Goal: Information Seeking & Learning: Check status

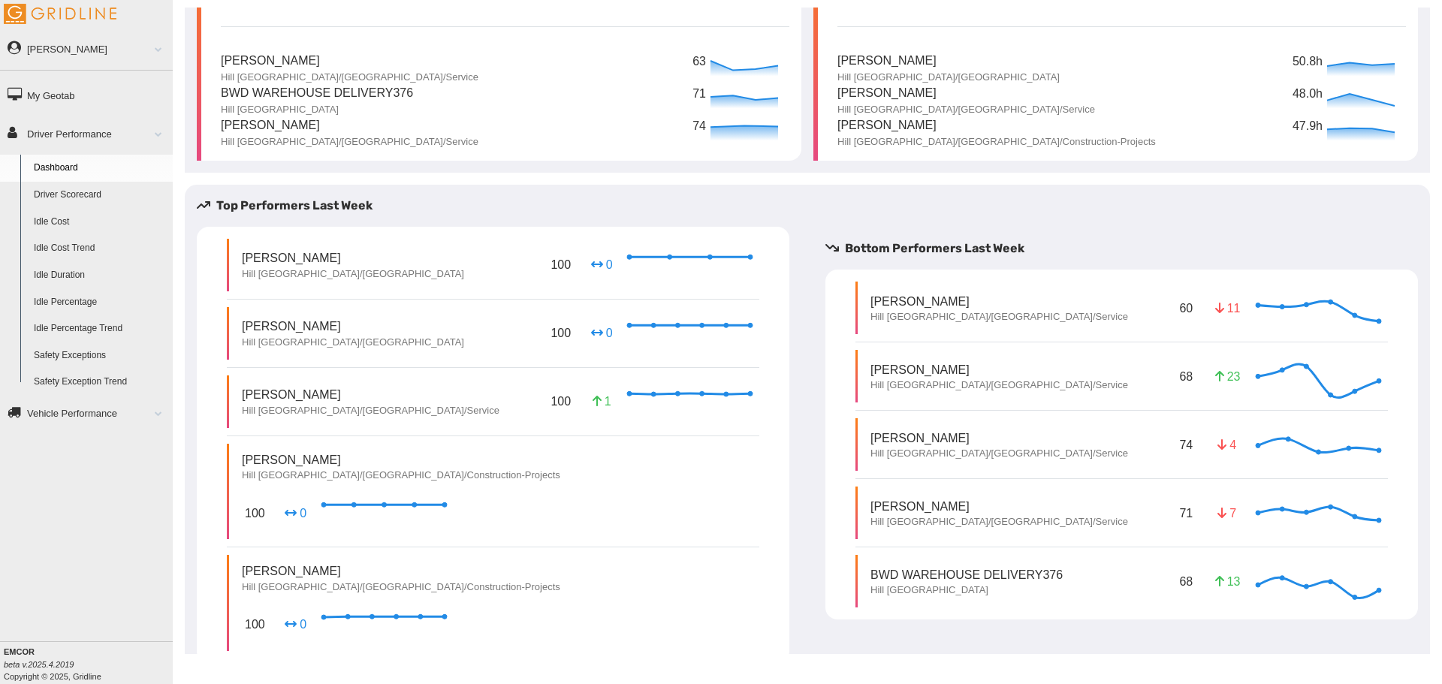
scroll to position [136, 0]
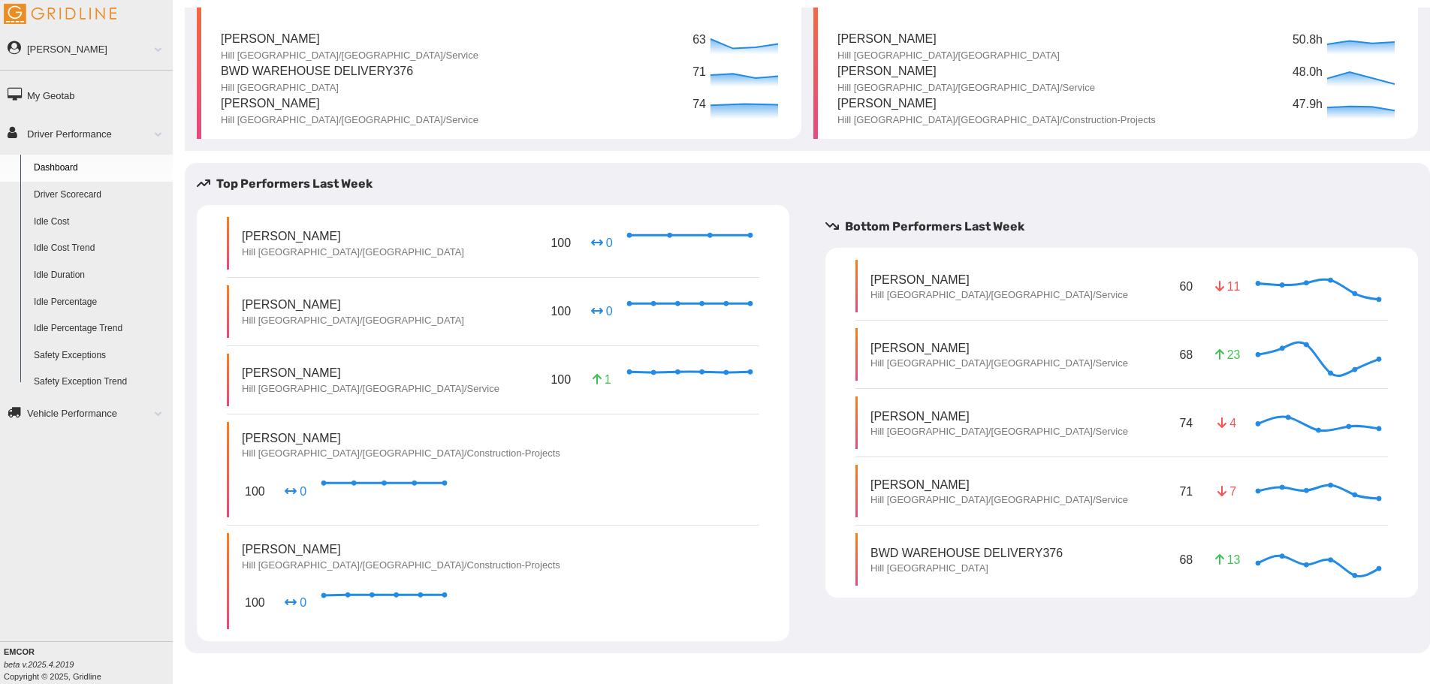
click at [79, 191] on link "Driver Scorecard" at bounding box center [100, 195] width 146 height 27
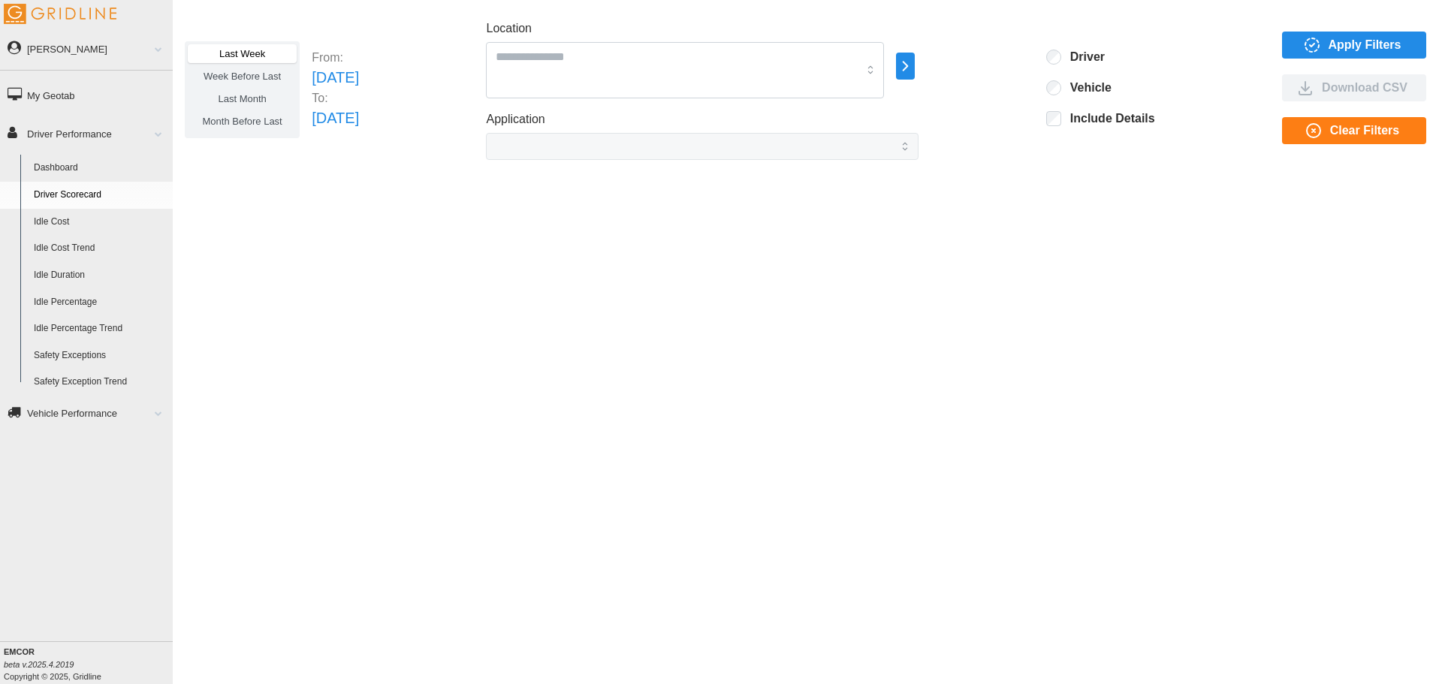
click at [703, 41] on div "Location" at bounding box center [685, 59] width 398 height 79
click at [1334, 51] on span "Apply Filters" at bounding box center [1364, 45] width 73 height 26
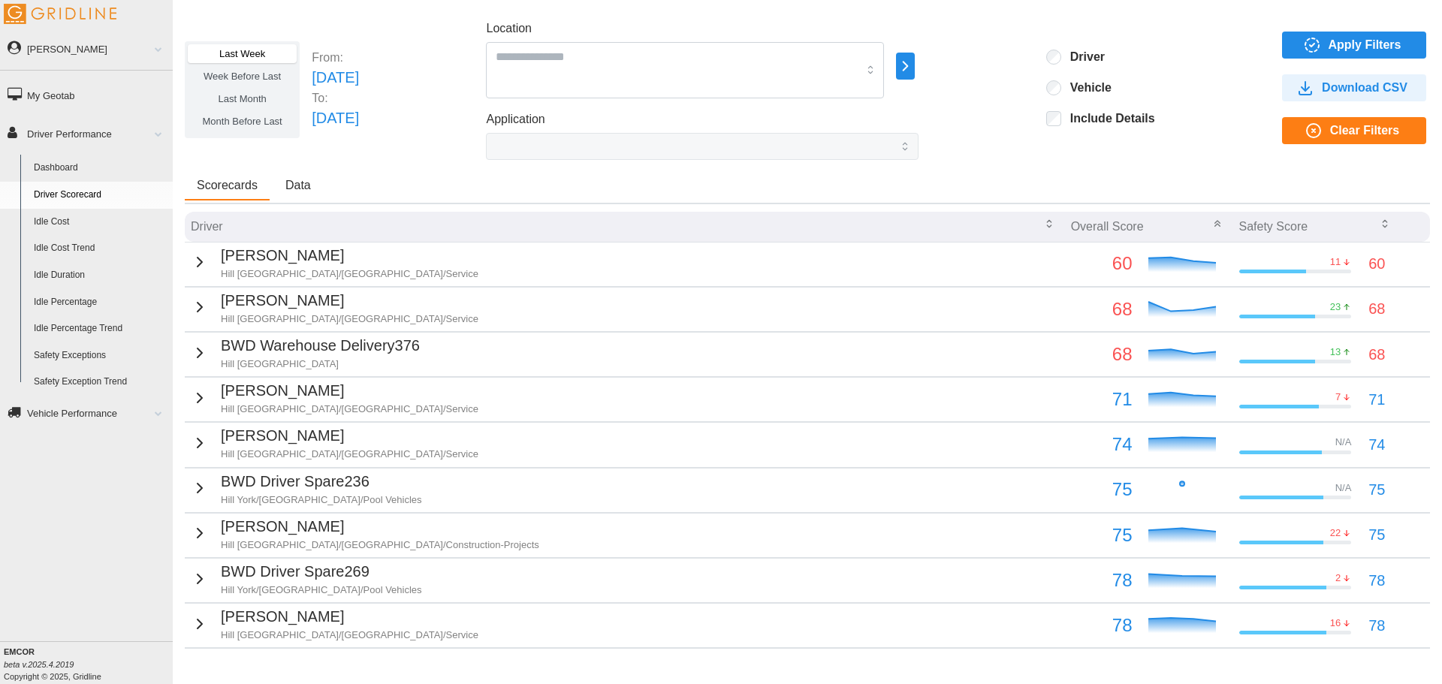
click at [299, 186] on span "Data" at bounding box center [298, 185] width 26 height 12
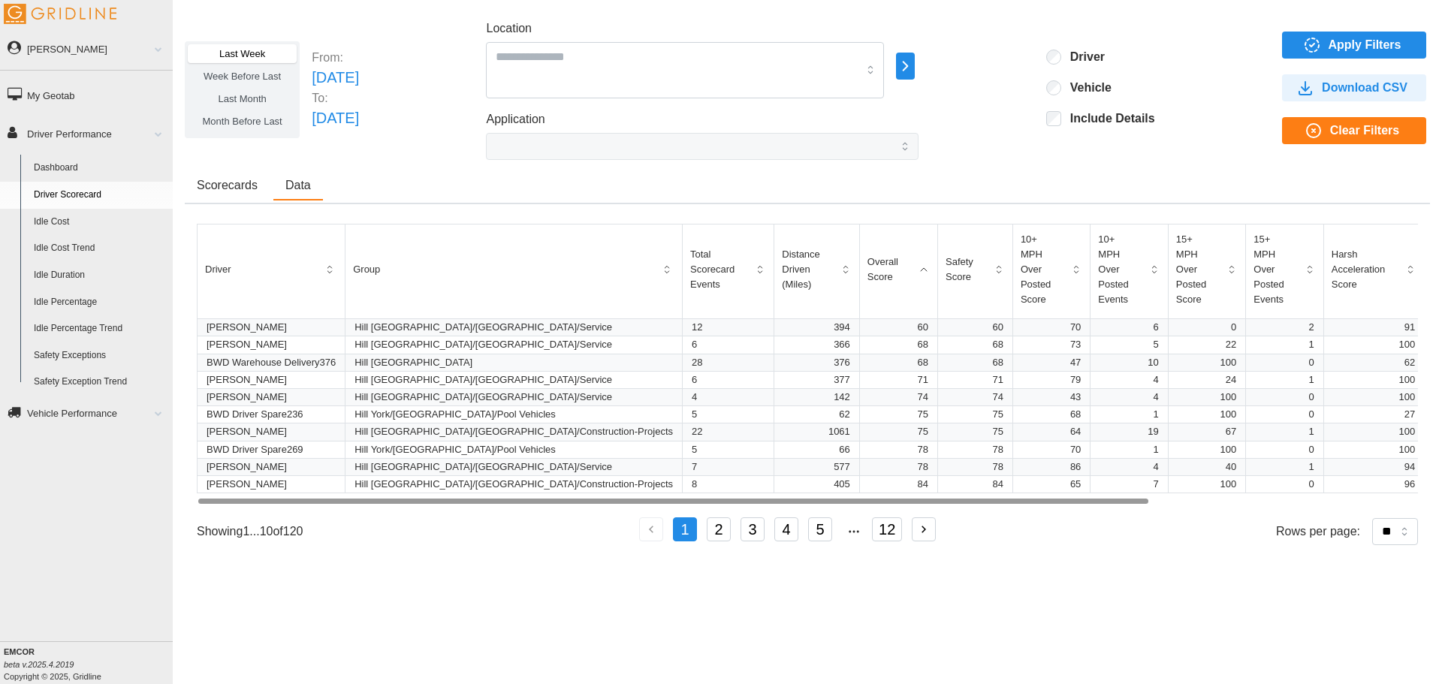
click at [701, 499] on div at bounding box center [672, 501] width 949 height 5
click at [230, 186] on span "Scorecards" at bounding box center [227, 185] width 61 height 12
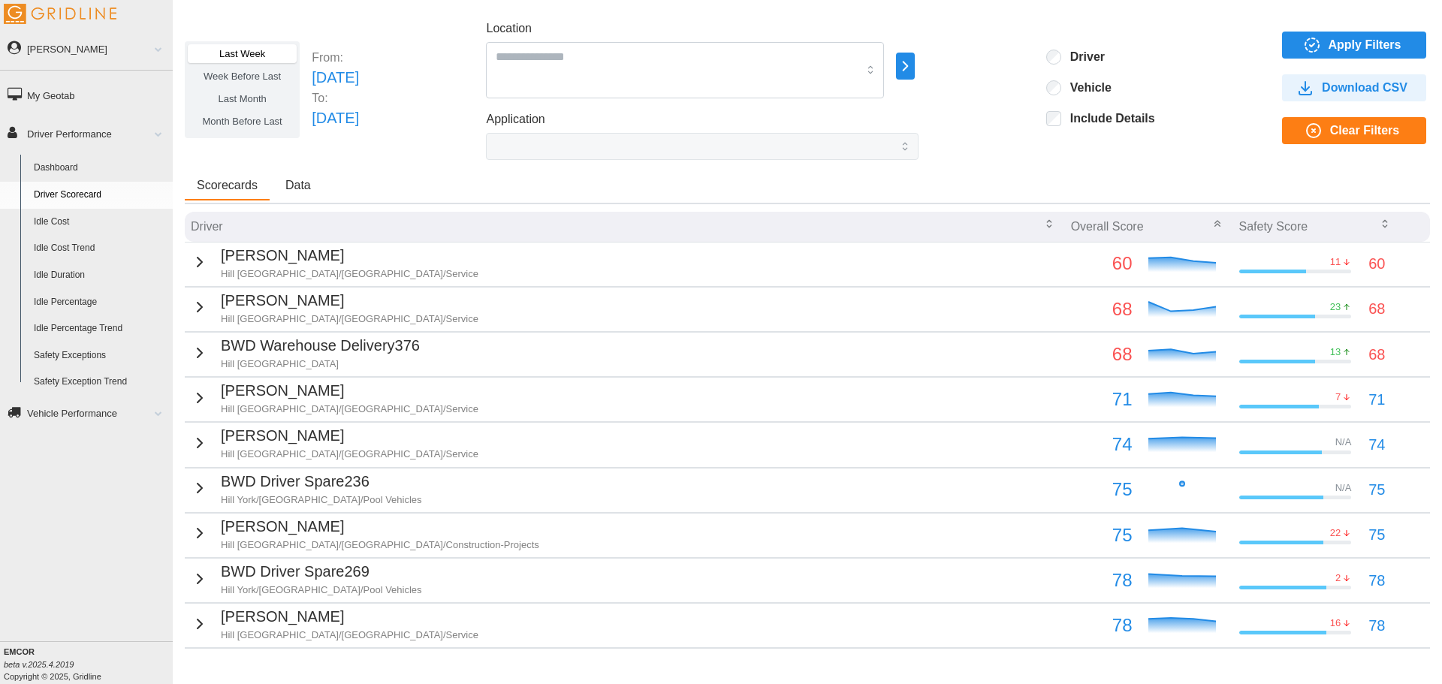
click at [1043, 223] on icon "button" at bounding box center [1049, 224] width 12 height 12
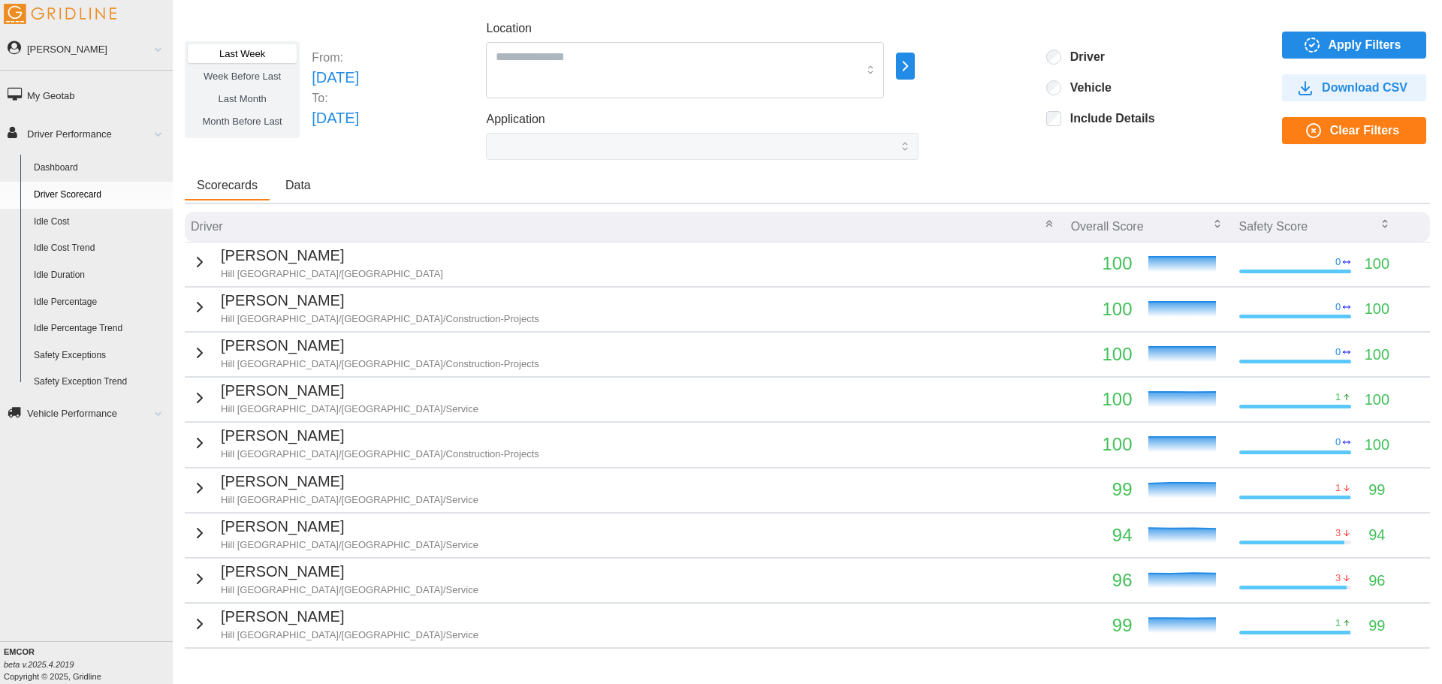
click at [1043, 220] on icon "button" at bounding box center [1049, 224] width 12 height 12
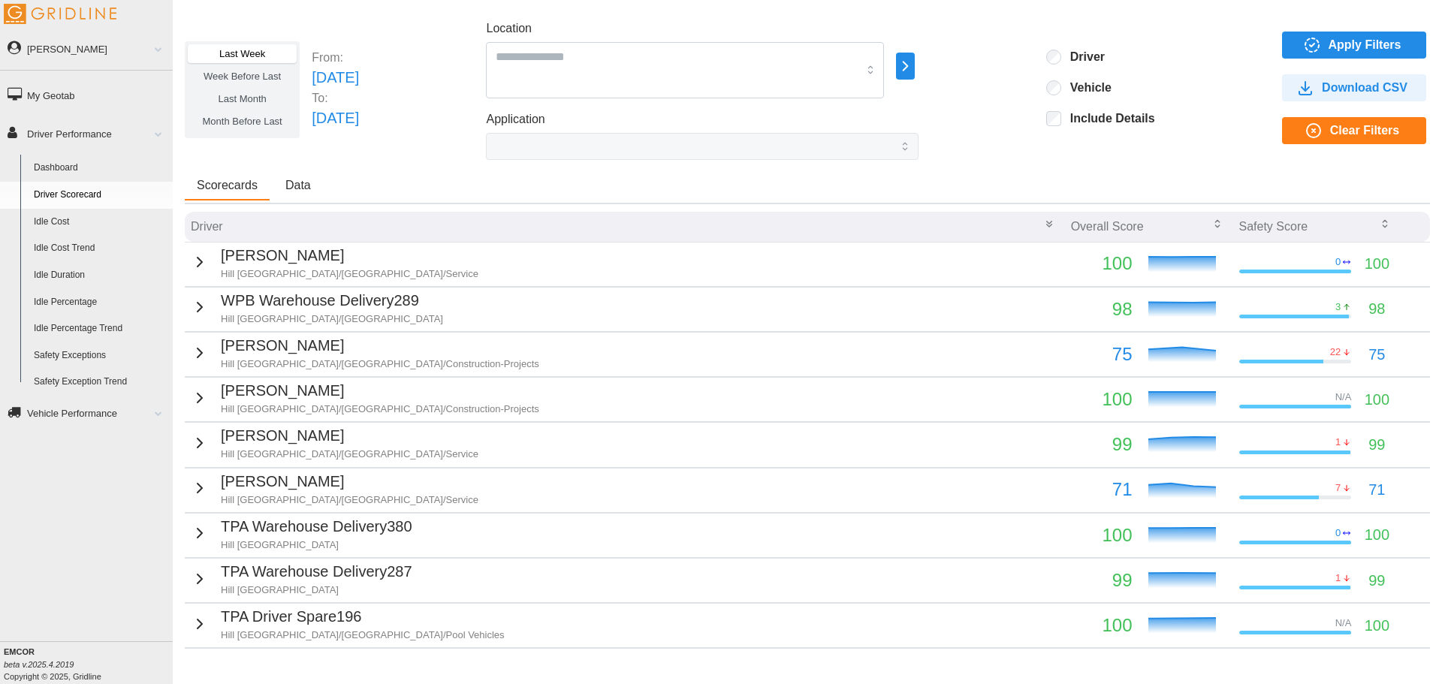
click at [1043, 227] on icon "button" at bounding box center [1049, 224] width 12 height 12
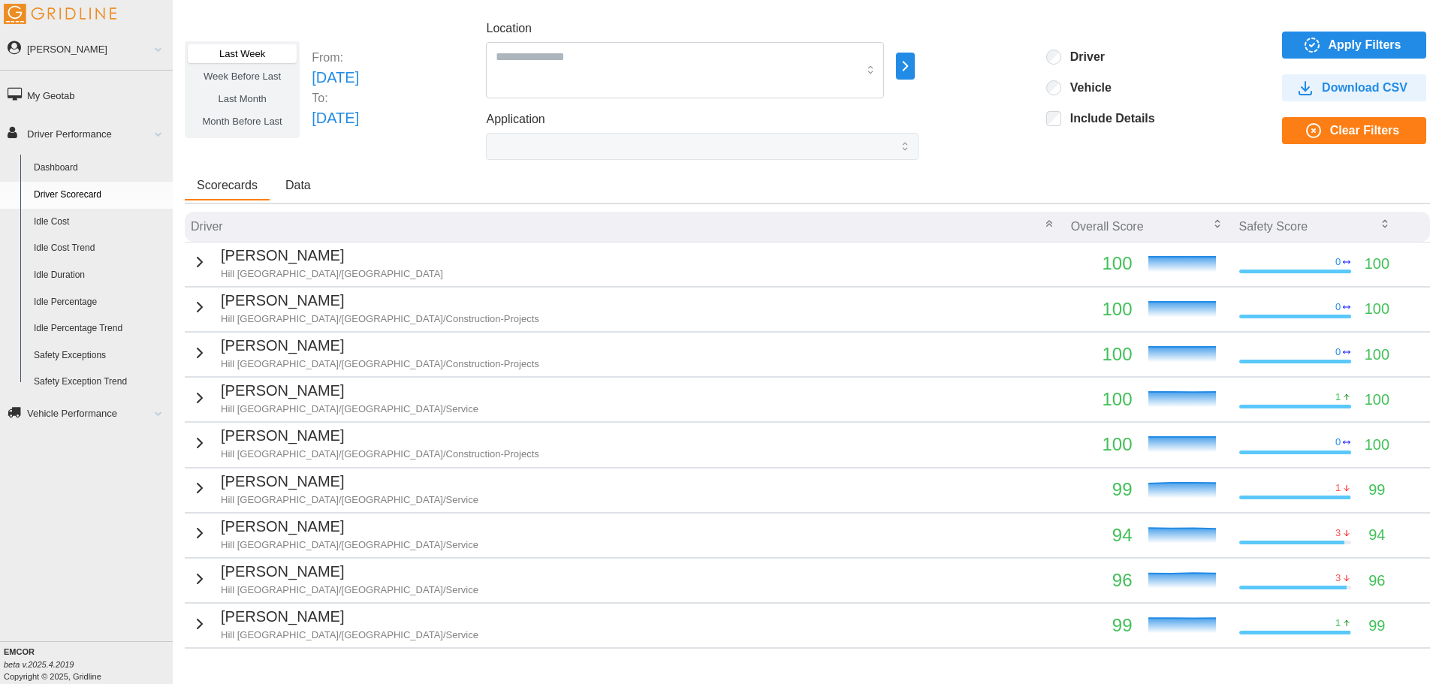
click at [1043, 225] on icon "button" at bounding box center [1049, 224] width 12 height 12
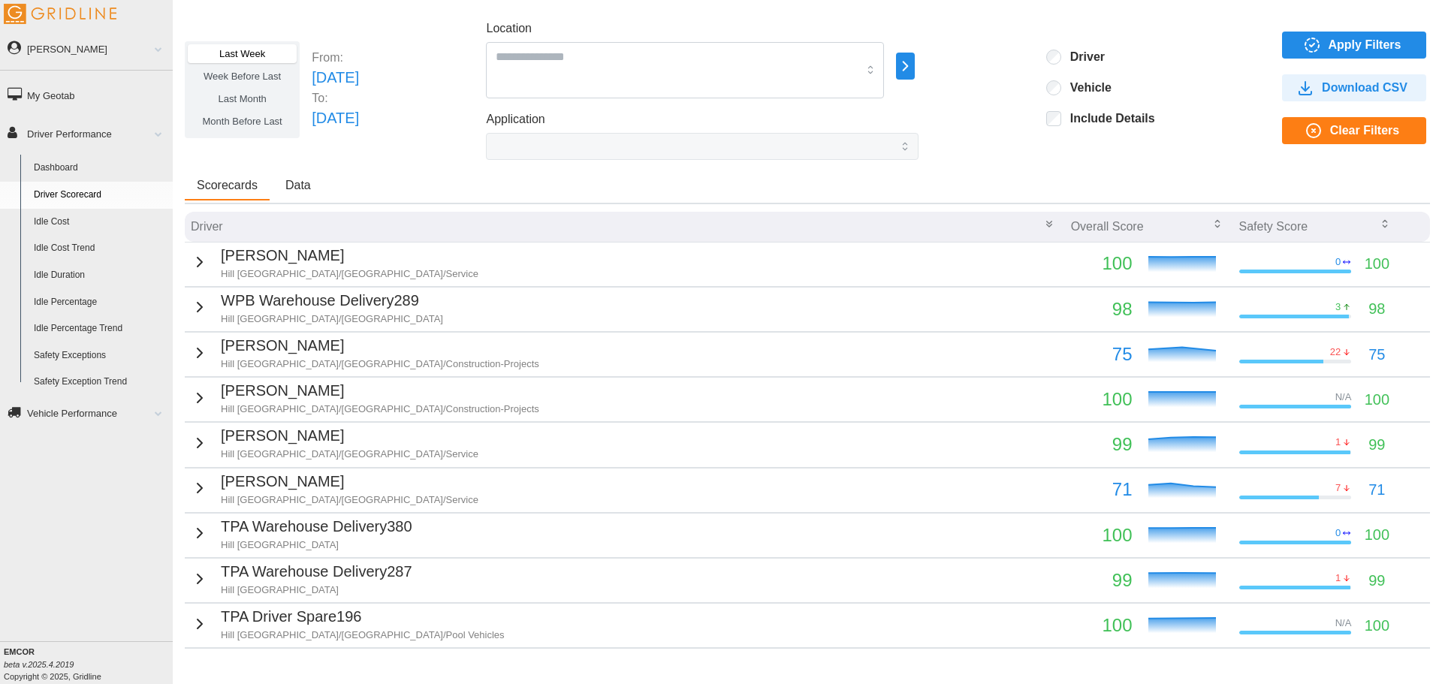
click at [1186, 223] on div "Overall Score" at bounding box center [1149, 226] width 156 height 27
click at [1211, 224] on icon "button" at bounding box center [1217, 224] width 12 height 12
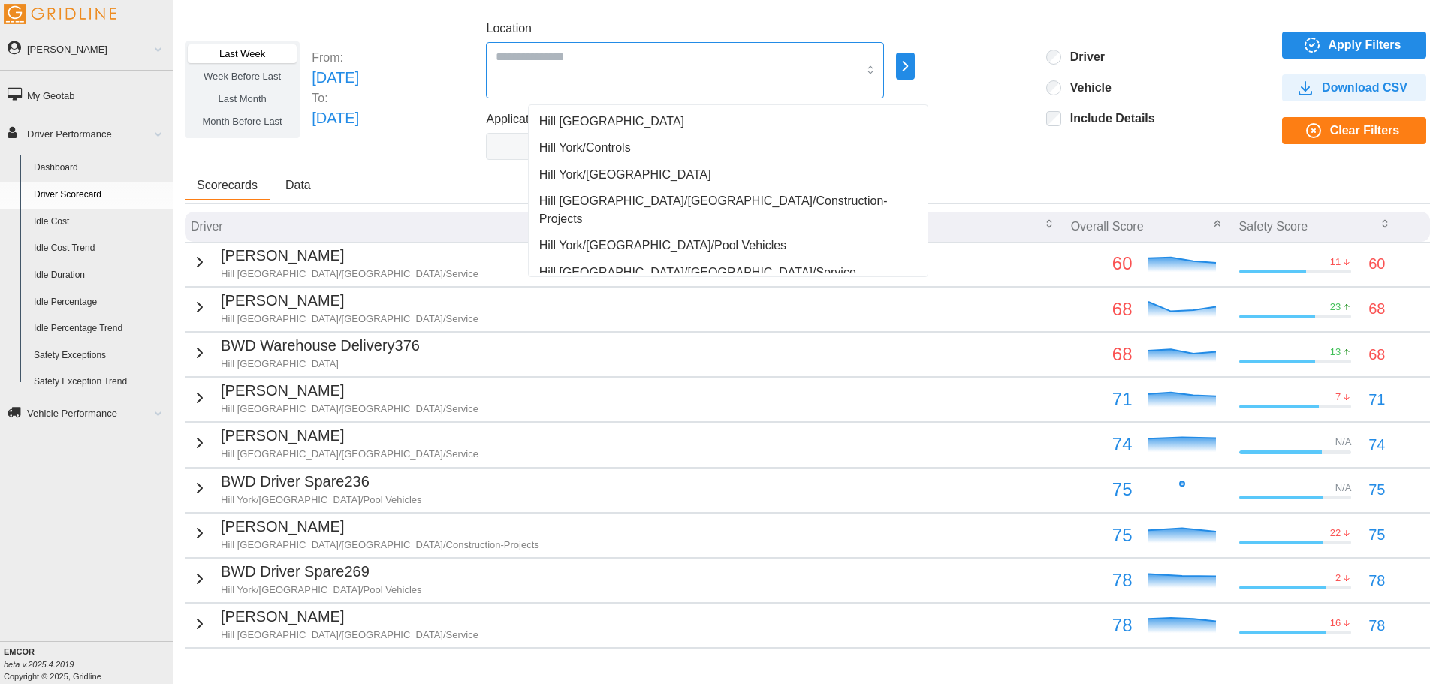
click at [730, 53] on input "Location" at bounding box center [677, 57] width 362 height 20
click at [482, 174] on div "Scorecards Data" at bounding box center [807, 188] width 1245 height 32
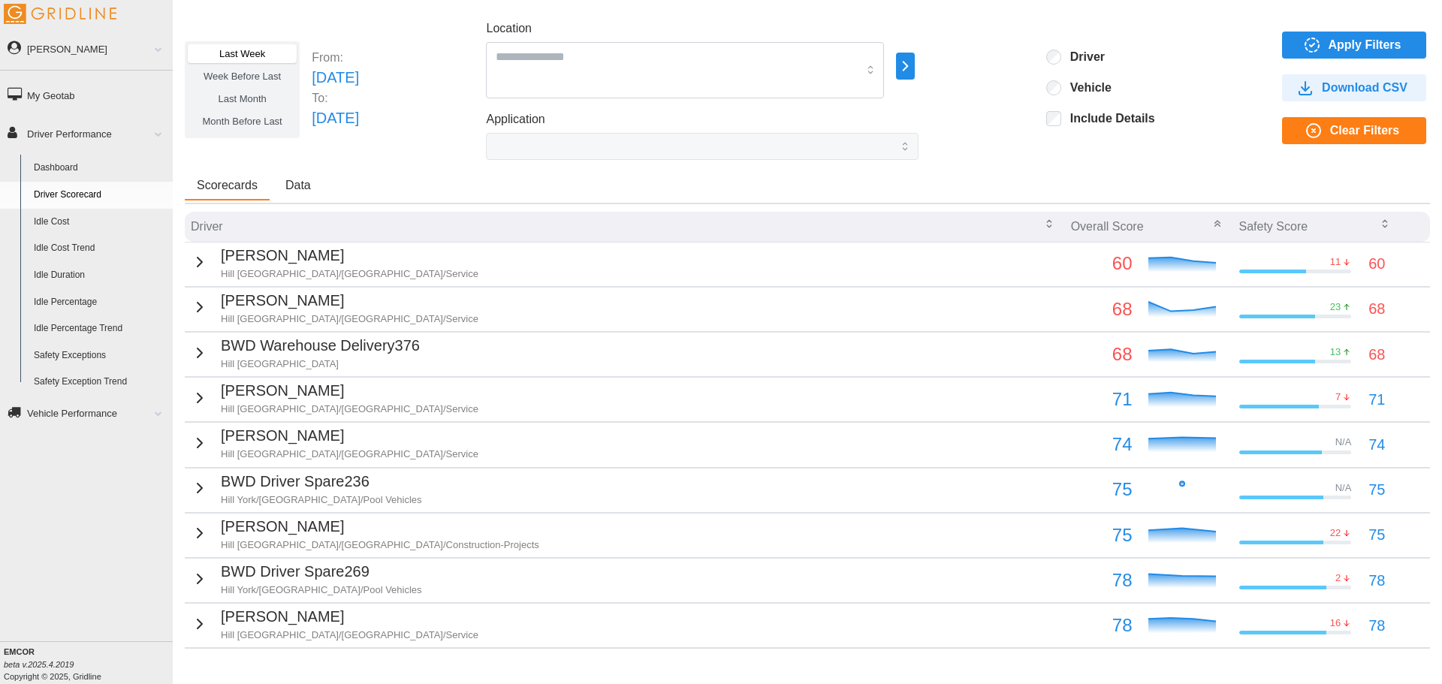
click at [213, 97] on label "Last Month" at bounding box center [242, 98] width 109 height 19
click at [1337, 46] on span "Apply Filters" at bounding box center [1364, 45] width 73 height 26
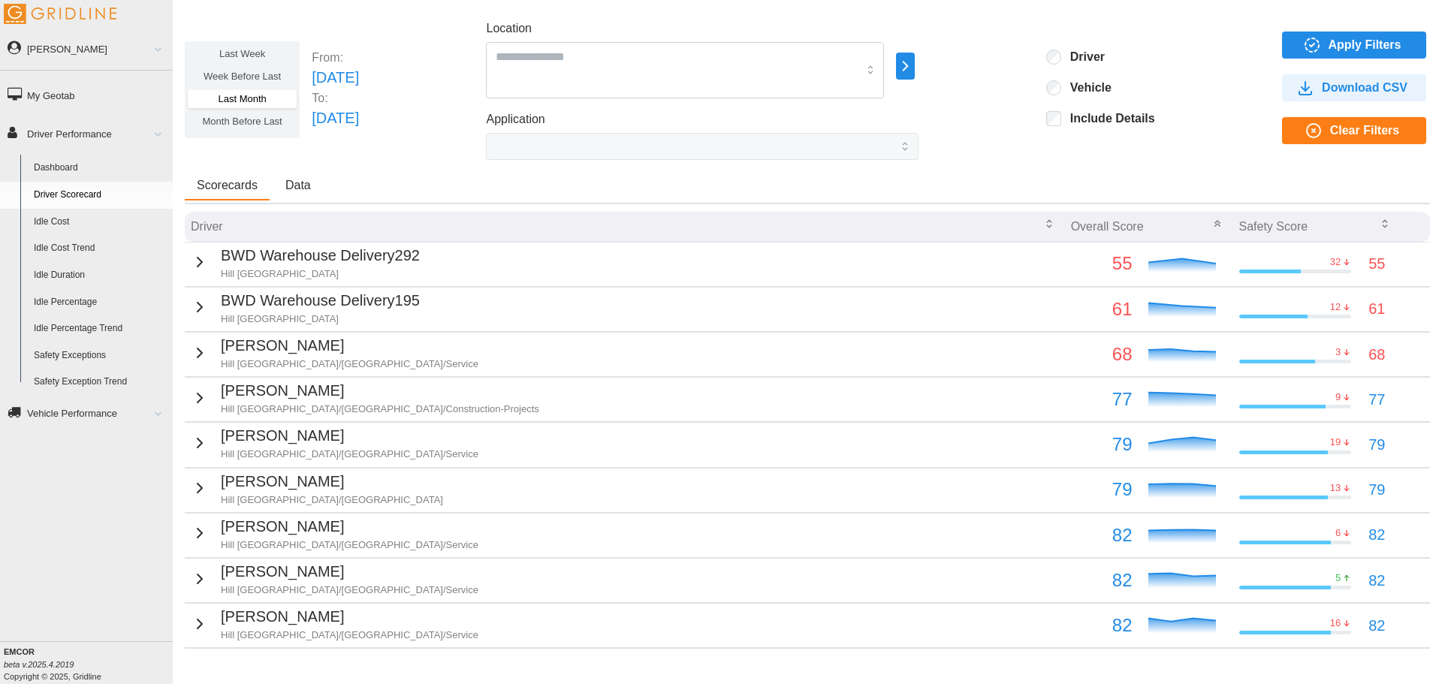
click at [1141, 225] on div "Overall Score" at bounding box center [1149, 226] width 156 height 27
click at [1211, 229] on icon "button" at bounding box center [1217, 224] width 12 height 12
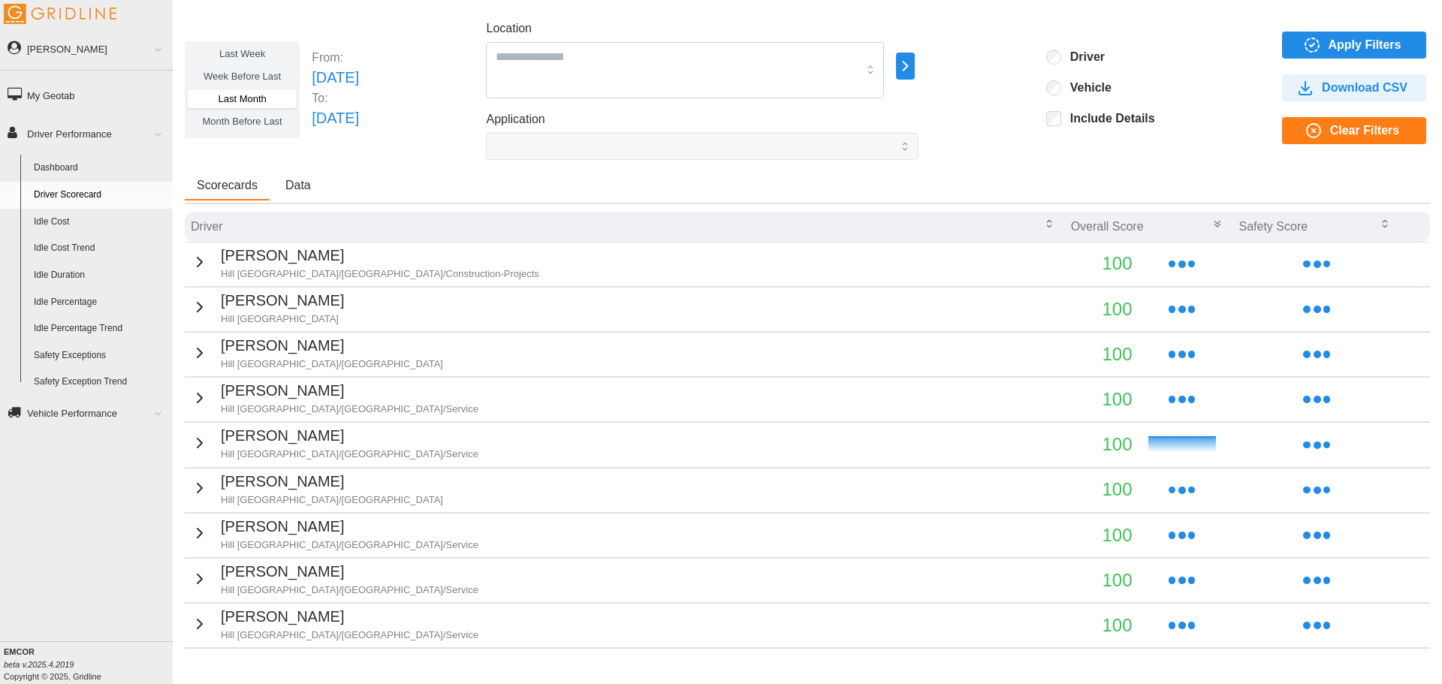
click at [1211, 229] on icon "button" at bounding box center [1217, 224] width 12 height 12
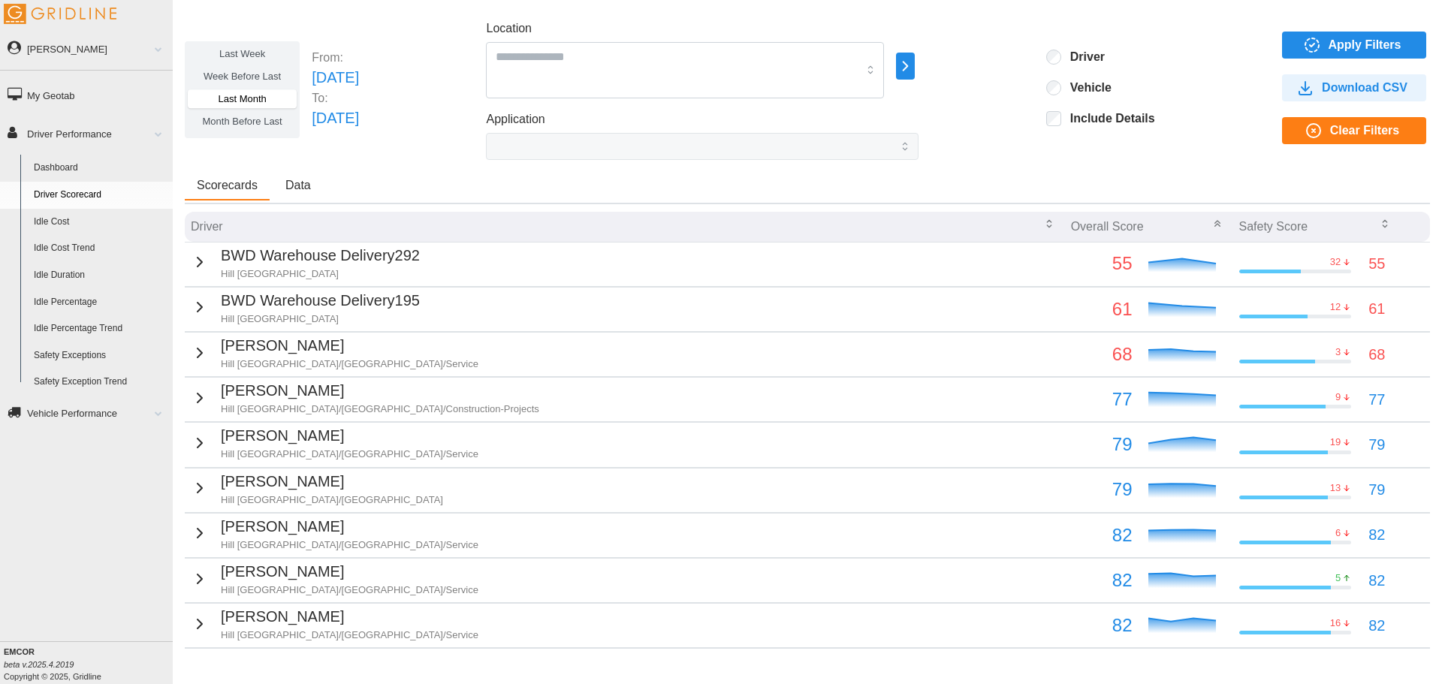
click at [78, 349] on link "Safety Exceptions" at bounding box center [100, 355] width 146 height 27
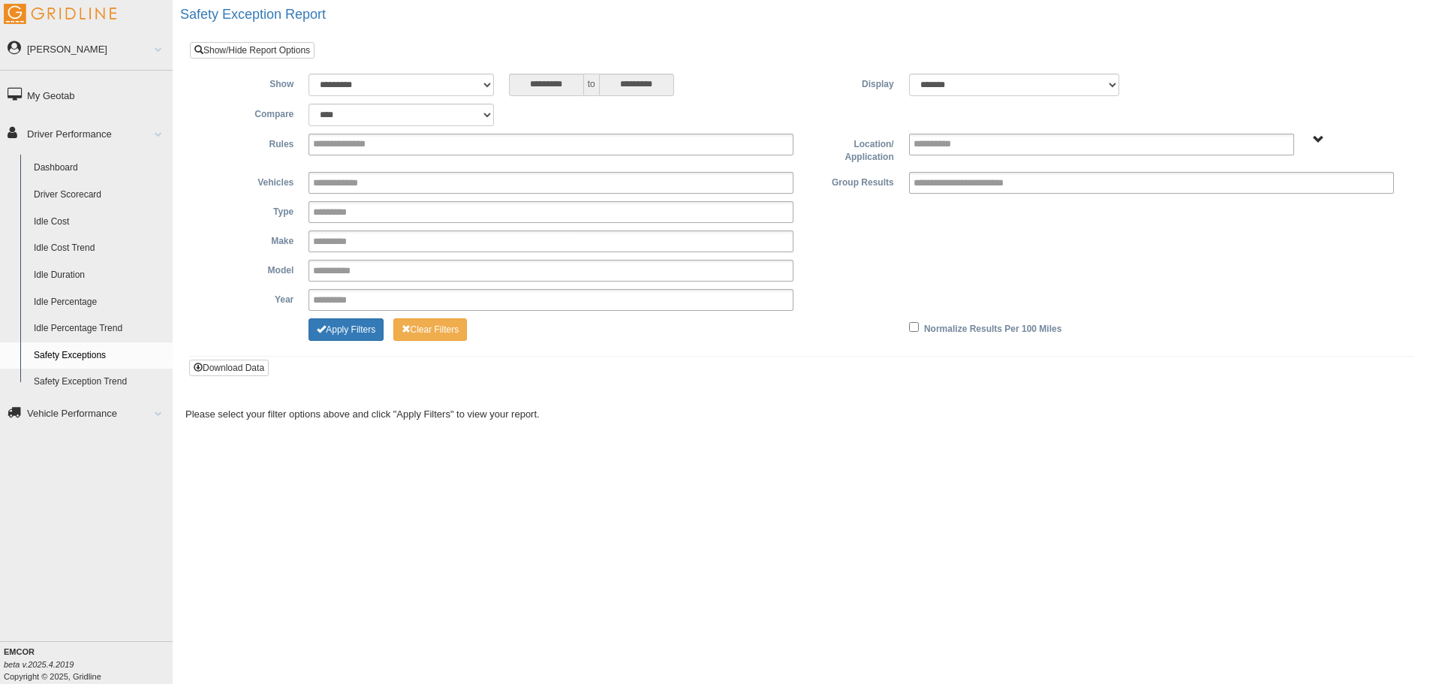
click at [94, 386] on link "Safety Exception Trend" at bounding box center [100, 382] width 146 height 27
click at [80, 95] on link "My Geotab" at bounding box center [86, 95] width 173 height 34
